Goal: Task Accomplishment & Management: Manage account settings

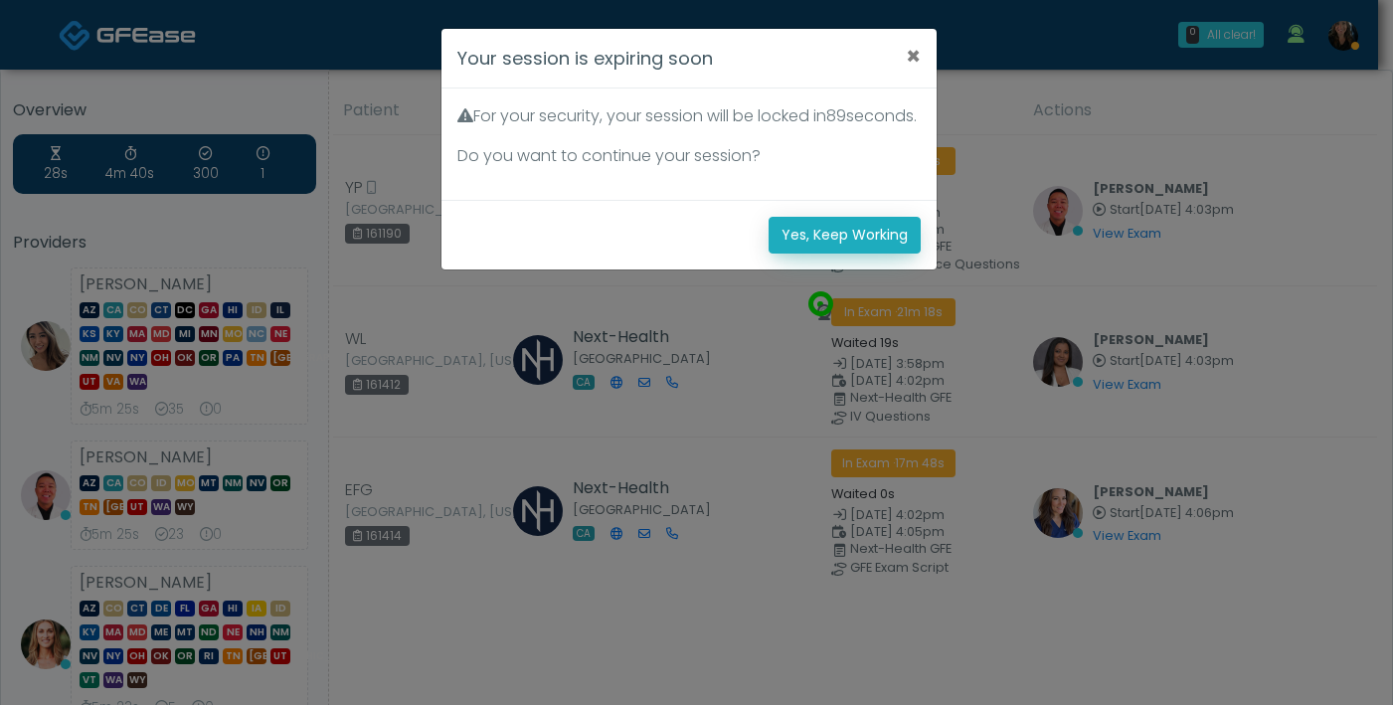
click at [832, 254] on button "Yes, Keep Working" at bounding box center [845, 235] width 152 height 37
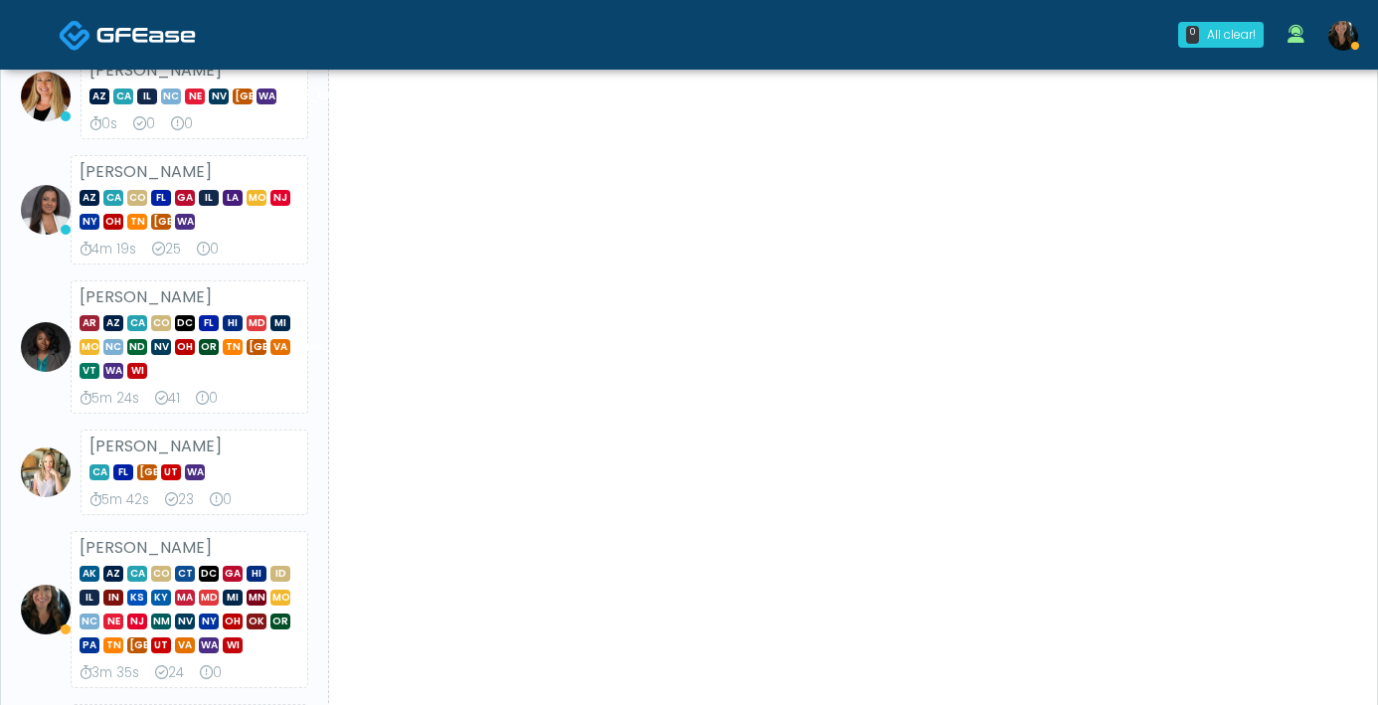
scroll to position [687, 0]
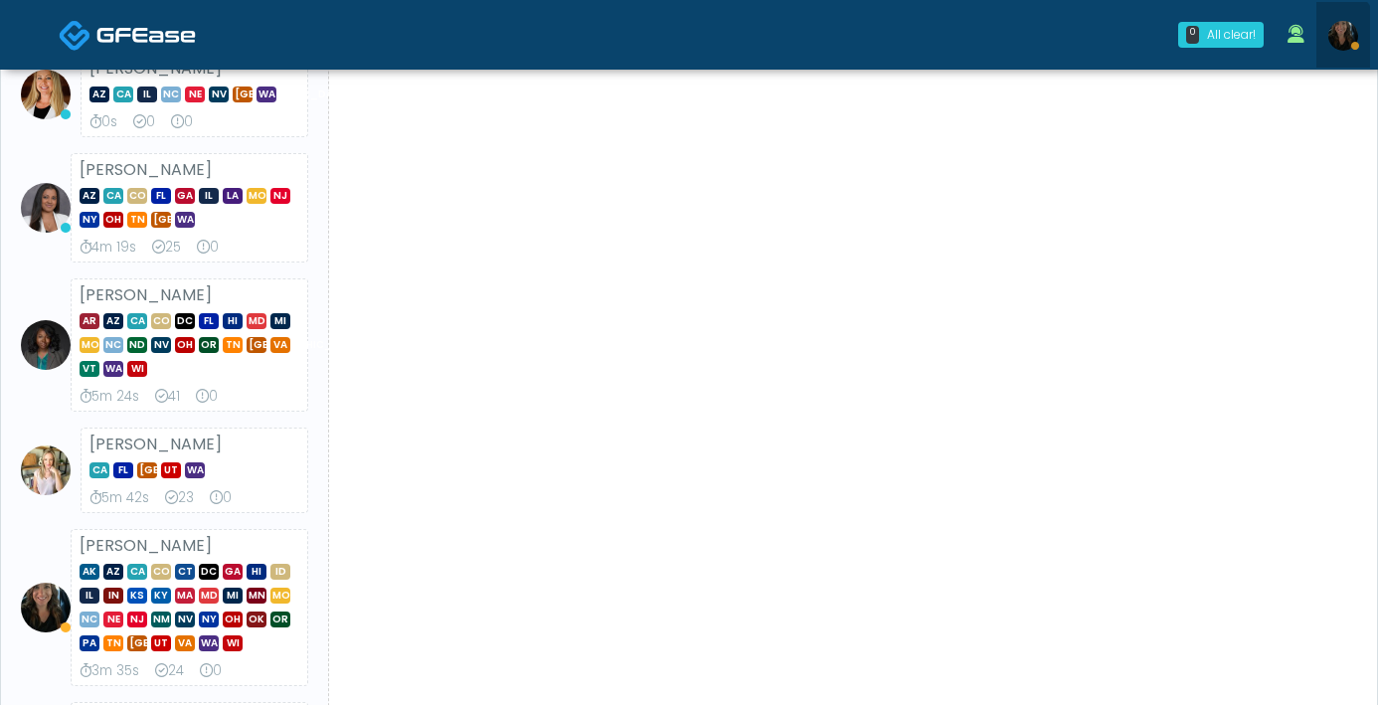
click at [1326, 36] on link at bounding box center [1344, 35] width 54 height 66
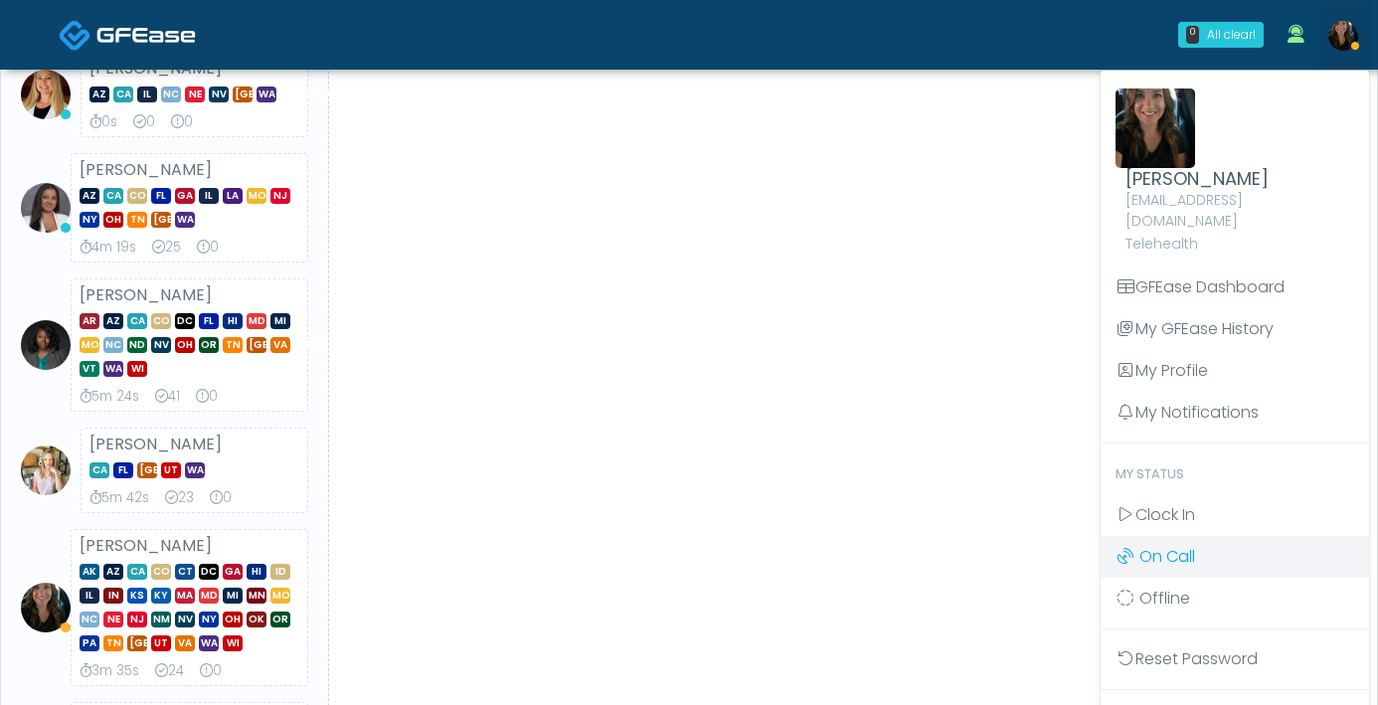
click at [1155, 545] on span "On Call" at bounding box center [1168, 556] width 56 height 23
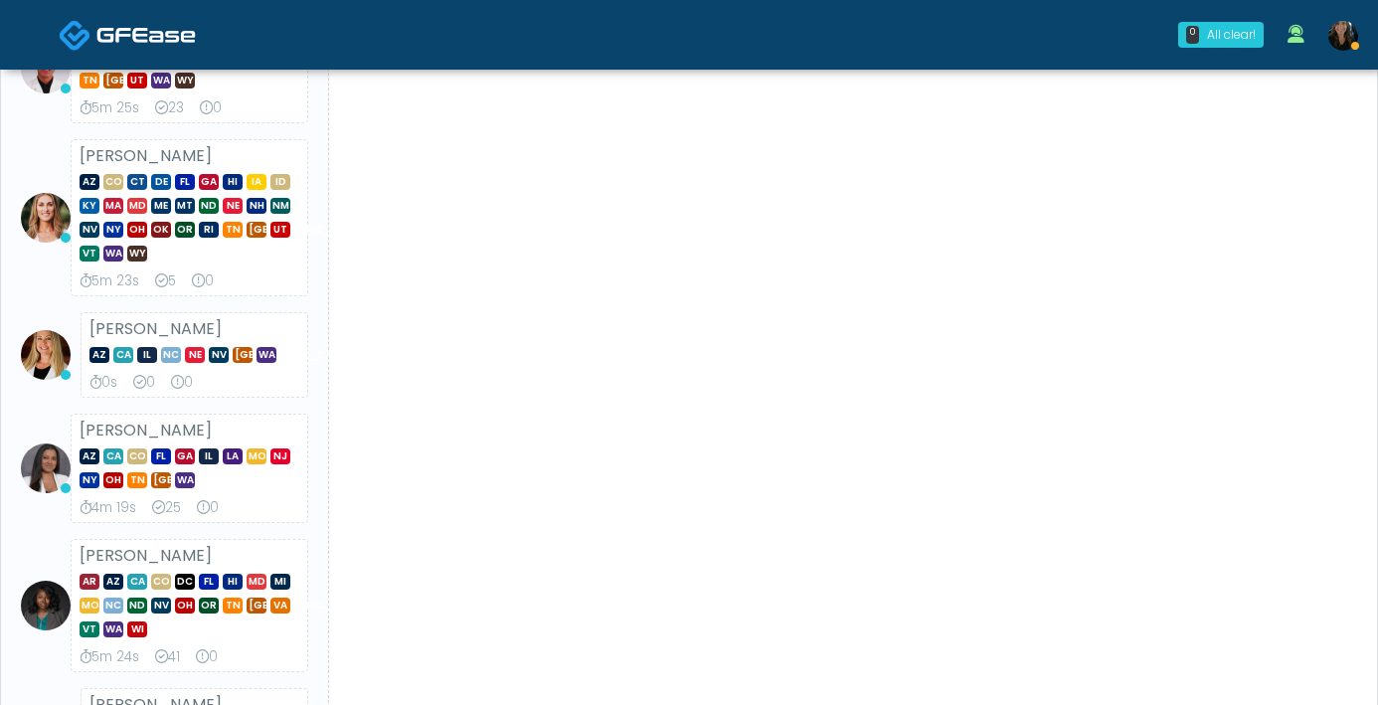
scroll to position [649, 0]
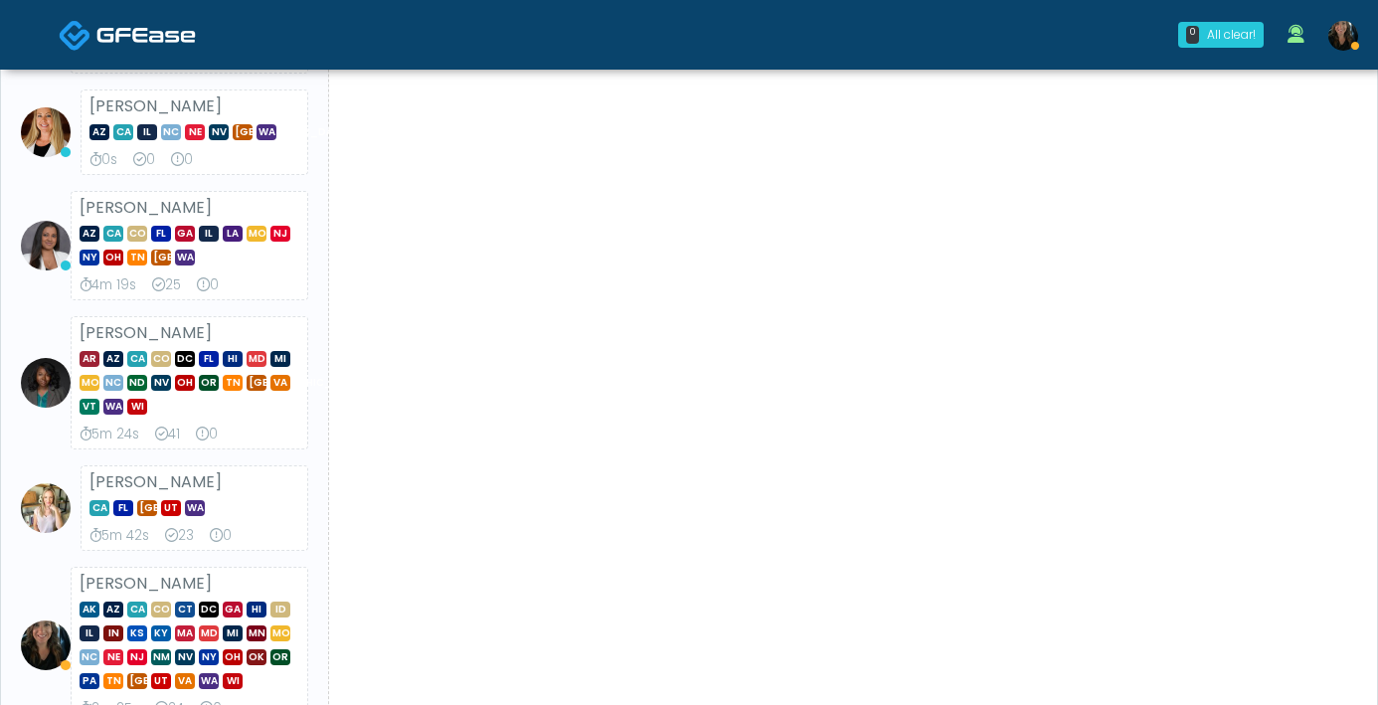
click at [1343, 48] on img at bounding box center [1343, 36] width 30 height 30
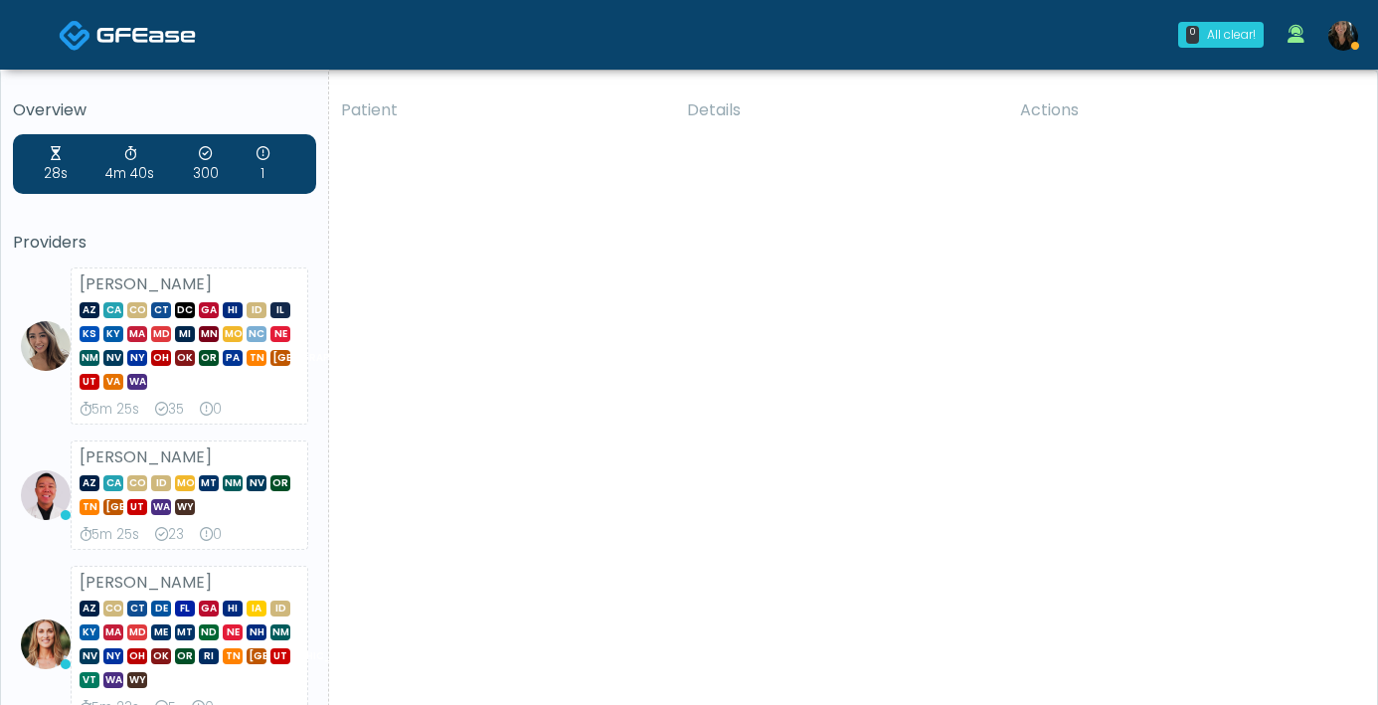
click at [1337, 46] on img at bounding box center [1343, 36] width 30 height 30
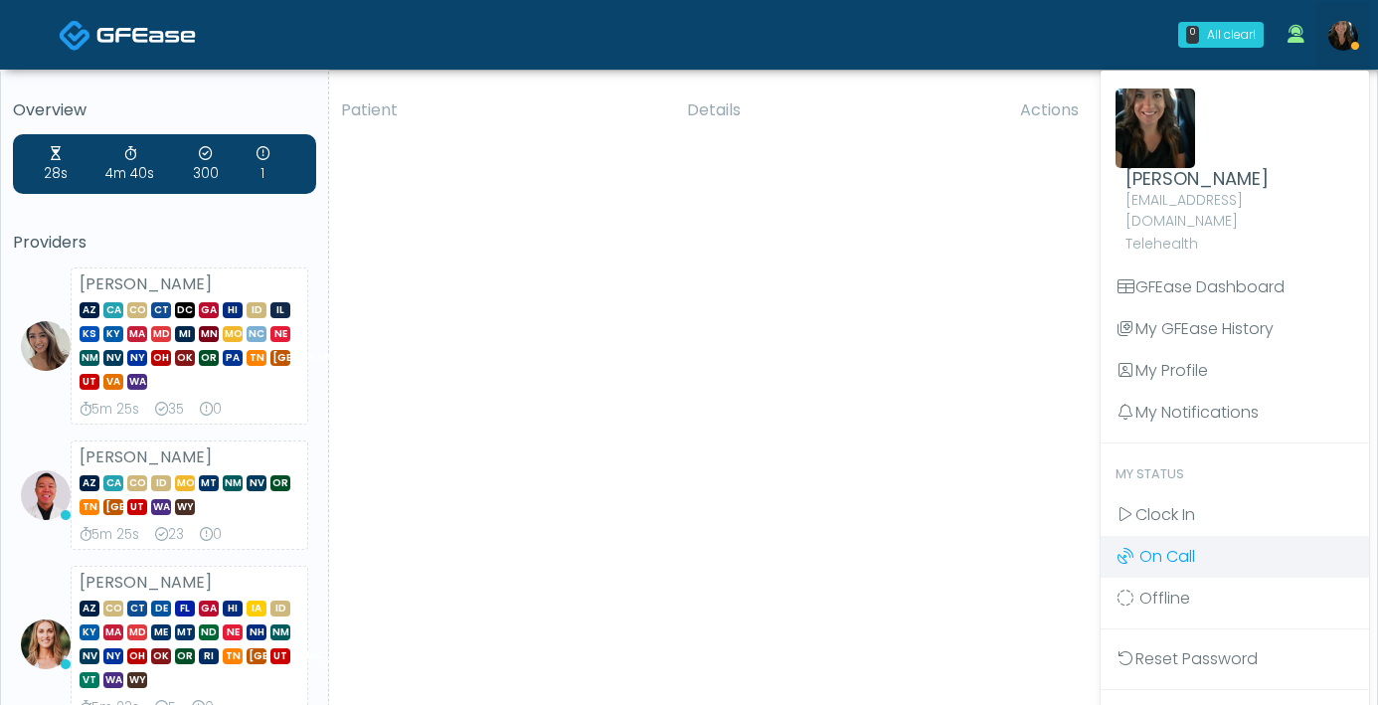
click at [1178, 547] on link "On Call" at bounding box center [1235, 557] width 268 height 42
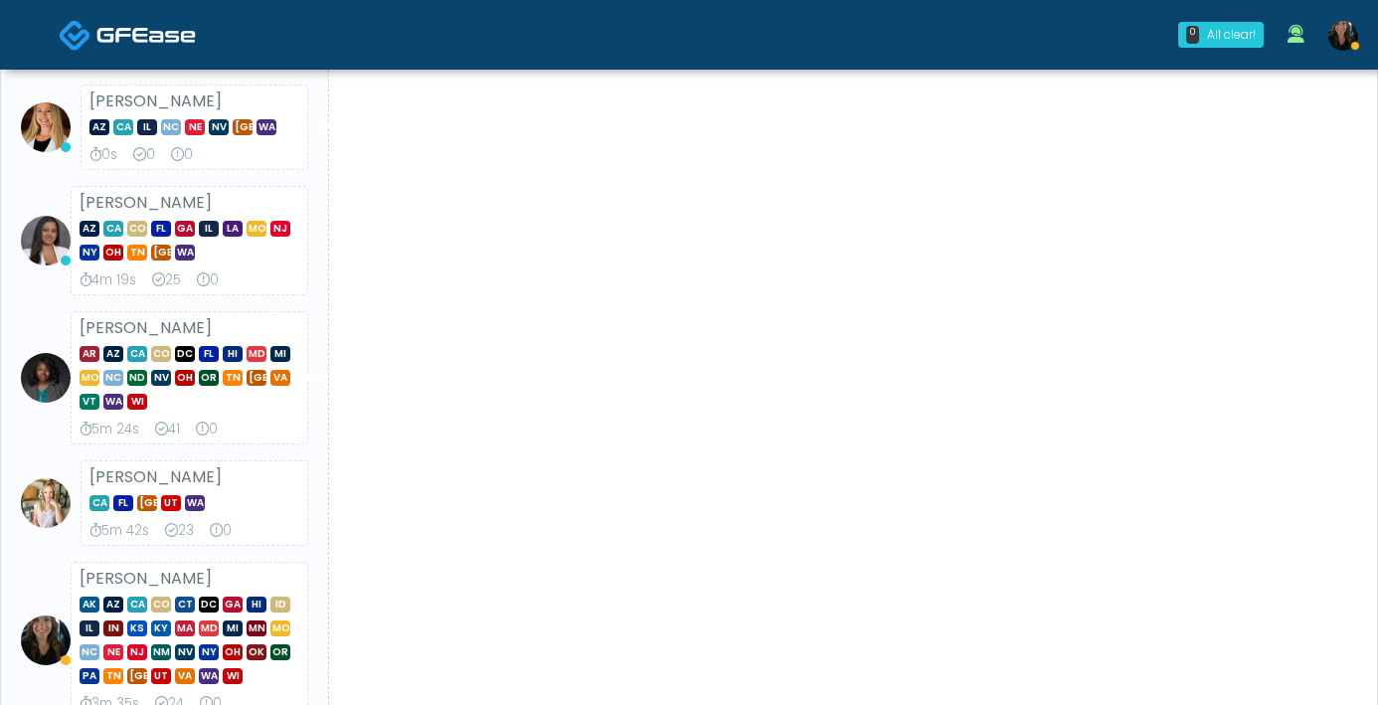
scroll to position [655, 0]
click at [1354, 48] on icon at bounding box center [1355, 46] width 8 height 8
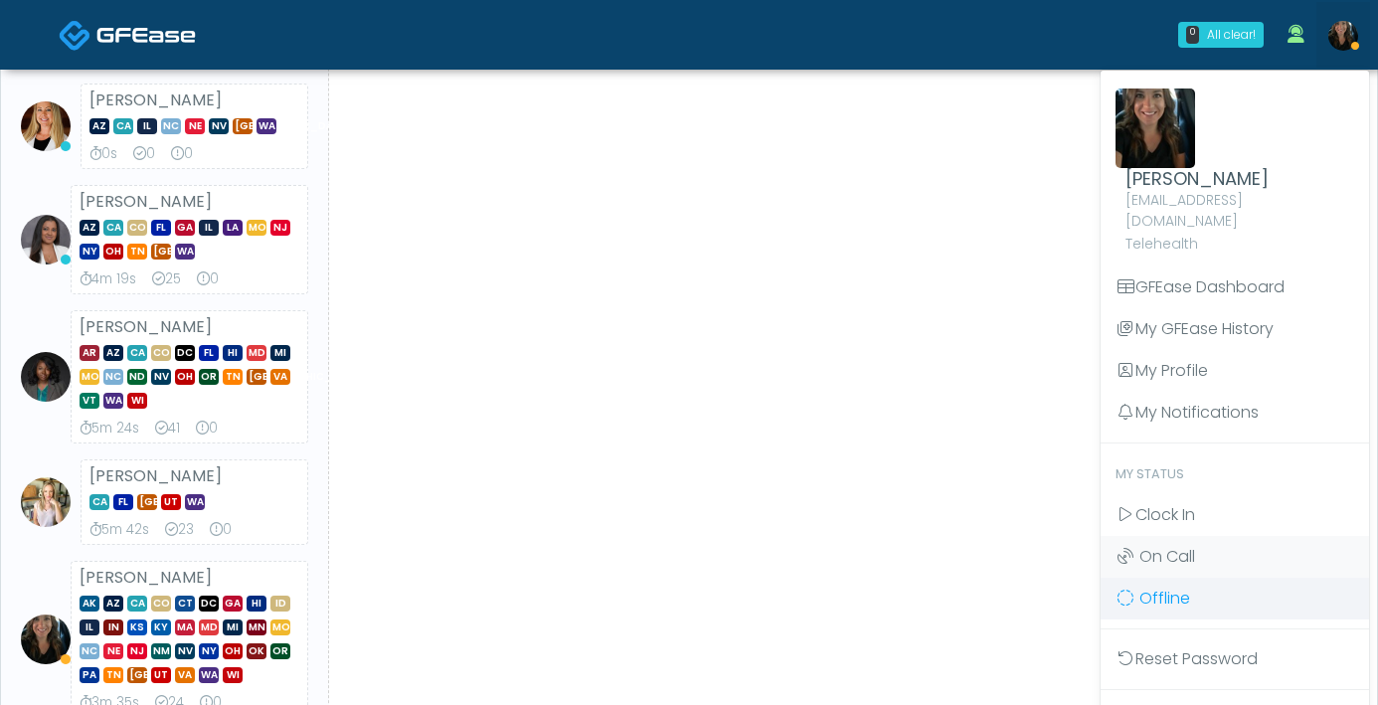
click at [1199, 581] on link "Offline" at bounding box center [1235, 599] width 268 height 42
